Goal: Task Accomplishment & Management: Manage account settings

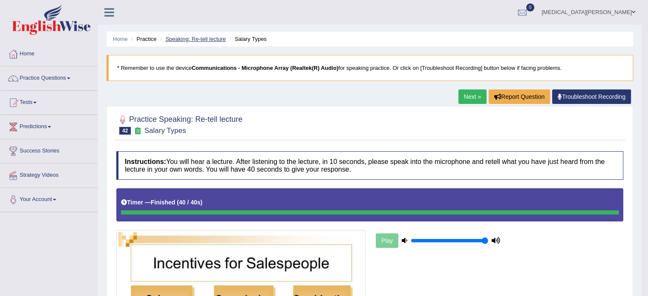
click at [197, 37] on link "Speaking: Re-tell lecture" at bounding box center [195, 39] width 61 height 6
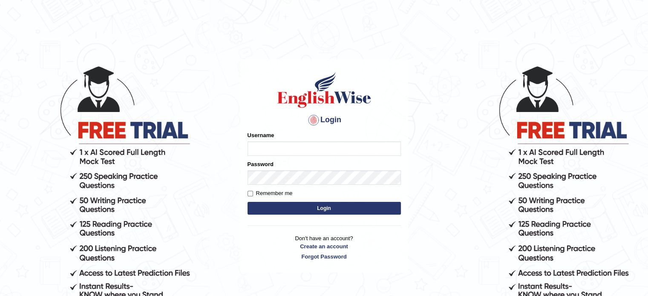
type input "Nkb06"
drag, startPoint x: 0, startPoint y: 0, endPoint x: 298, endPoint y: 150, distance: 333.7
click at [298, 150] on input "Nkb06" at bounding box center [324, 148] width 153 height 14
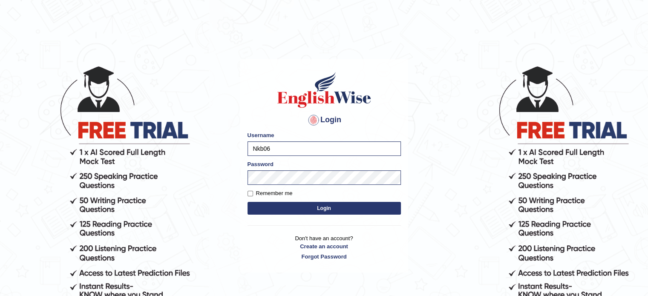
click at [280, 210] on button "Login" at bounding box center [324, 208] width 153 height 13
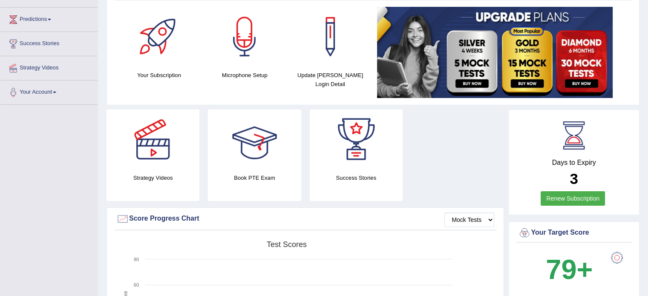
scroll to position [107, 0]
